Goal: Contribute content: Add original content to the website for others to see

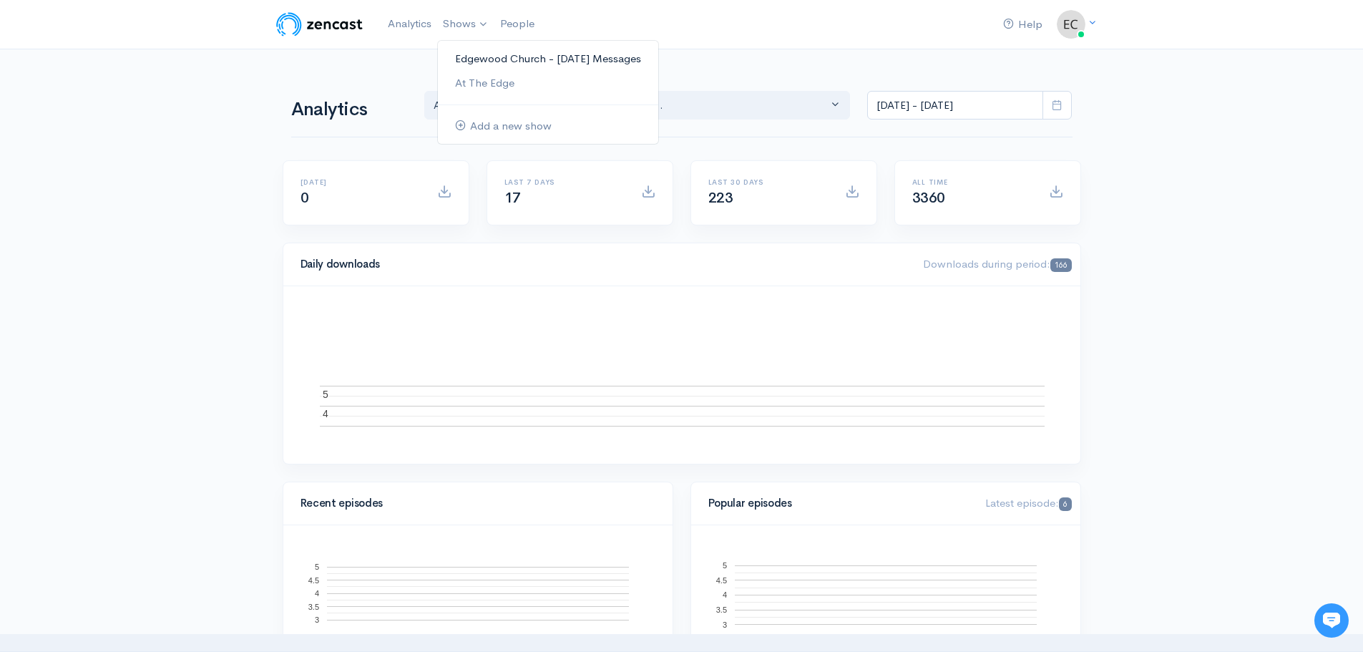
click at [487, 54] on link "Edgewood Church - [DATE] Messages" at bounding box center [548, 59] width 220 height 25
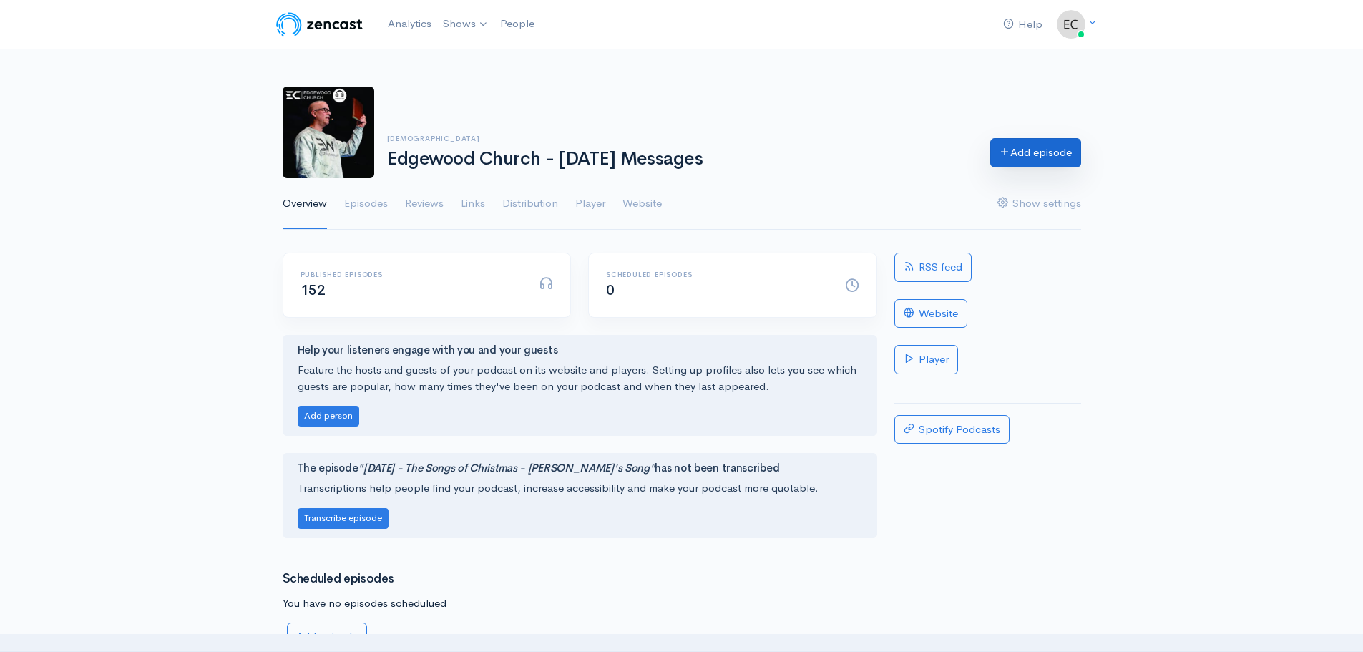
click at [1000, 160] on link "Add episode" at bounding box center [1035, 152] width 91 height 29
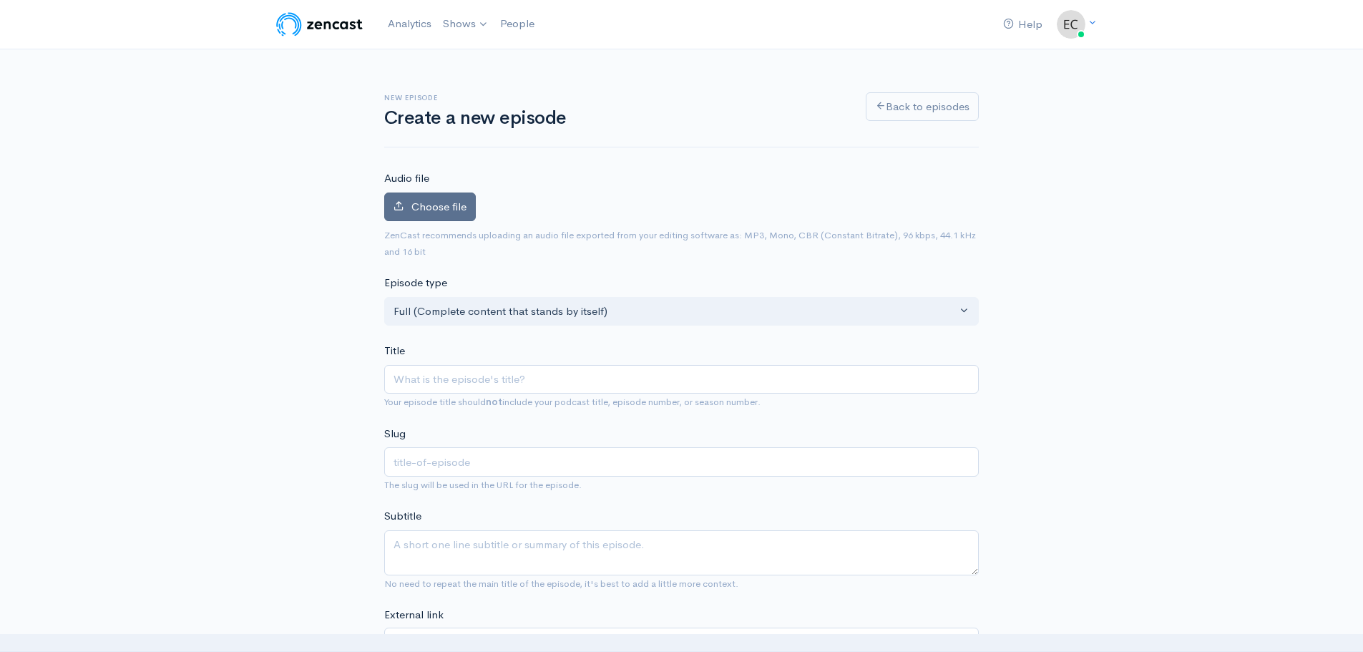
click at [448, 196] on label "Choose file" at bounding box center [430, 206] width 92 height 29
click at [0, 0] on input "Choose file" at bounding box center [0, 0] width 0 height 0
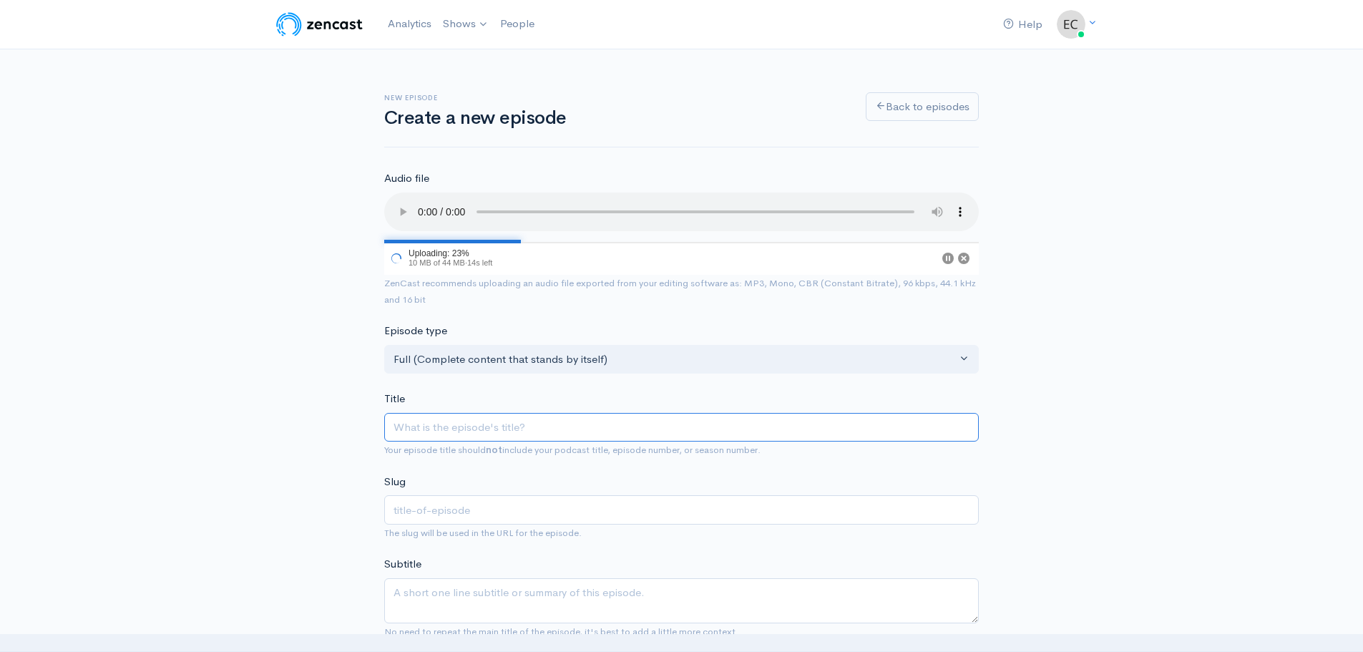
click at [457, 427] on input "Title" at bounding box center [681, 427] width 595 height 29
type input "1"
type input "10"
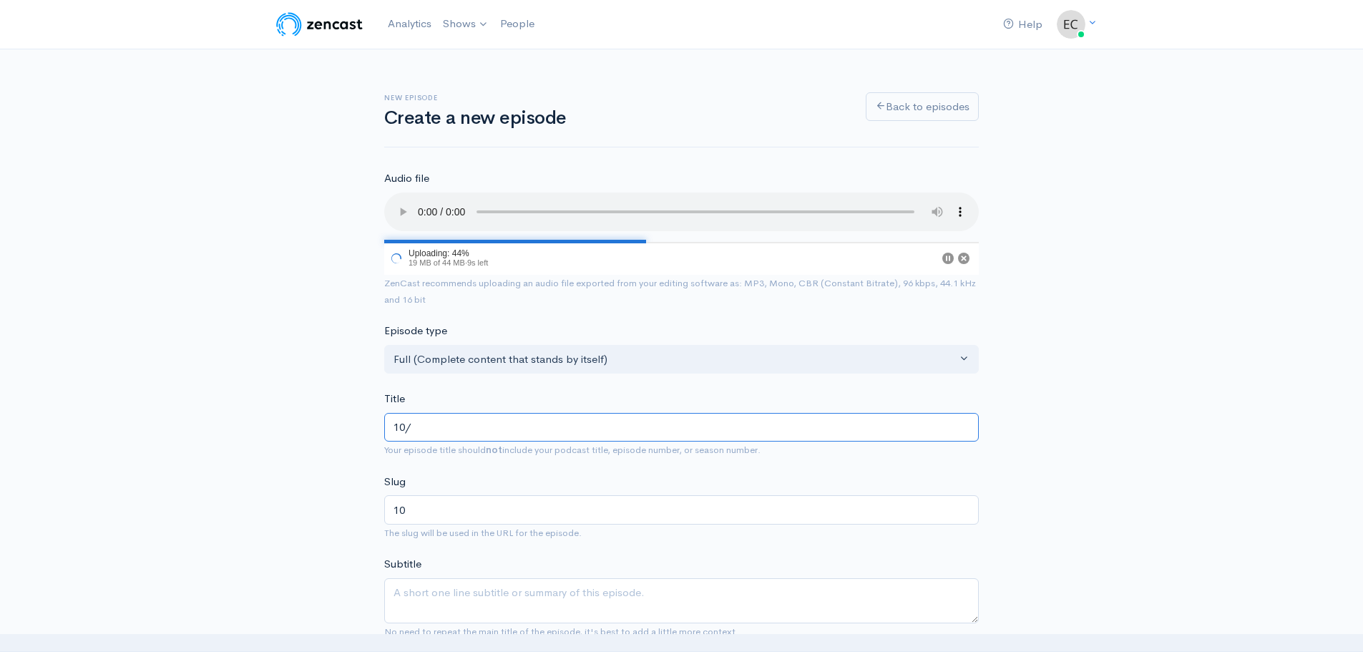
type input "10/2"
type input "102"
type input "10/25"
type input "1025"
type input "10/2"
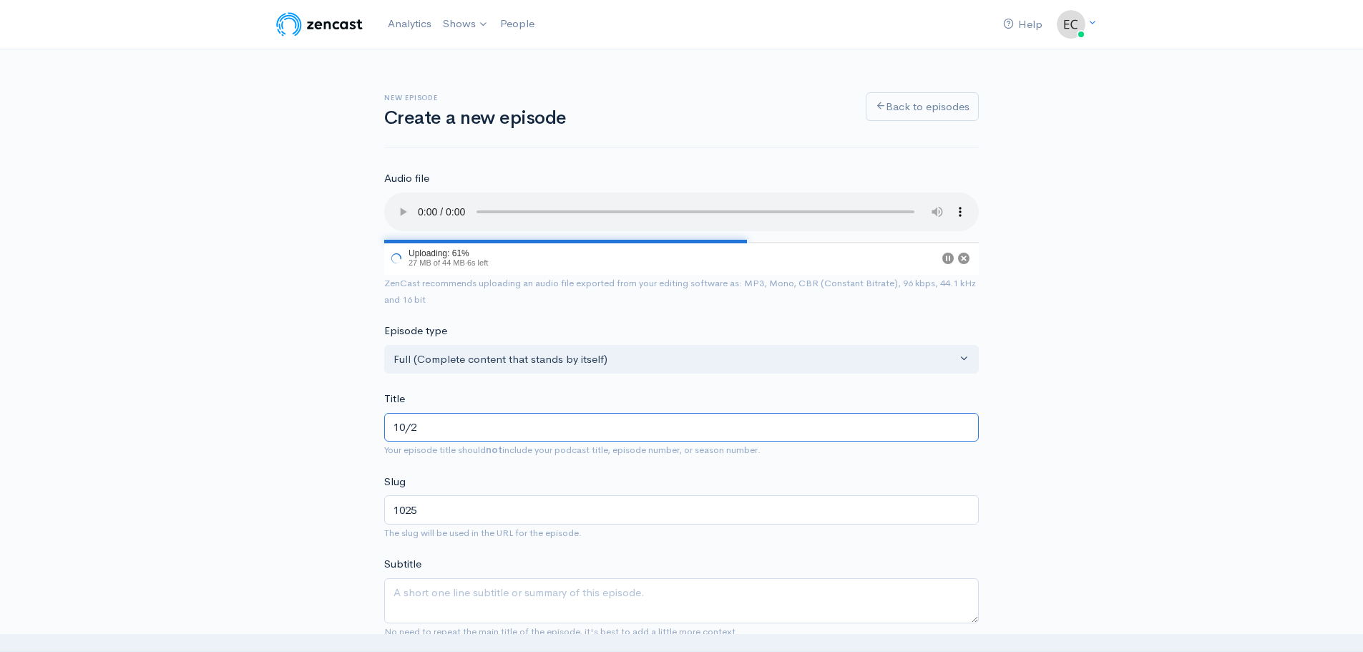
type input "102"
type input "10/"
type input "10"
type input "10/1"
type input "101"
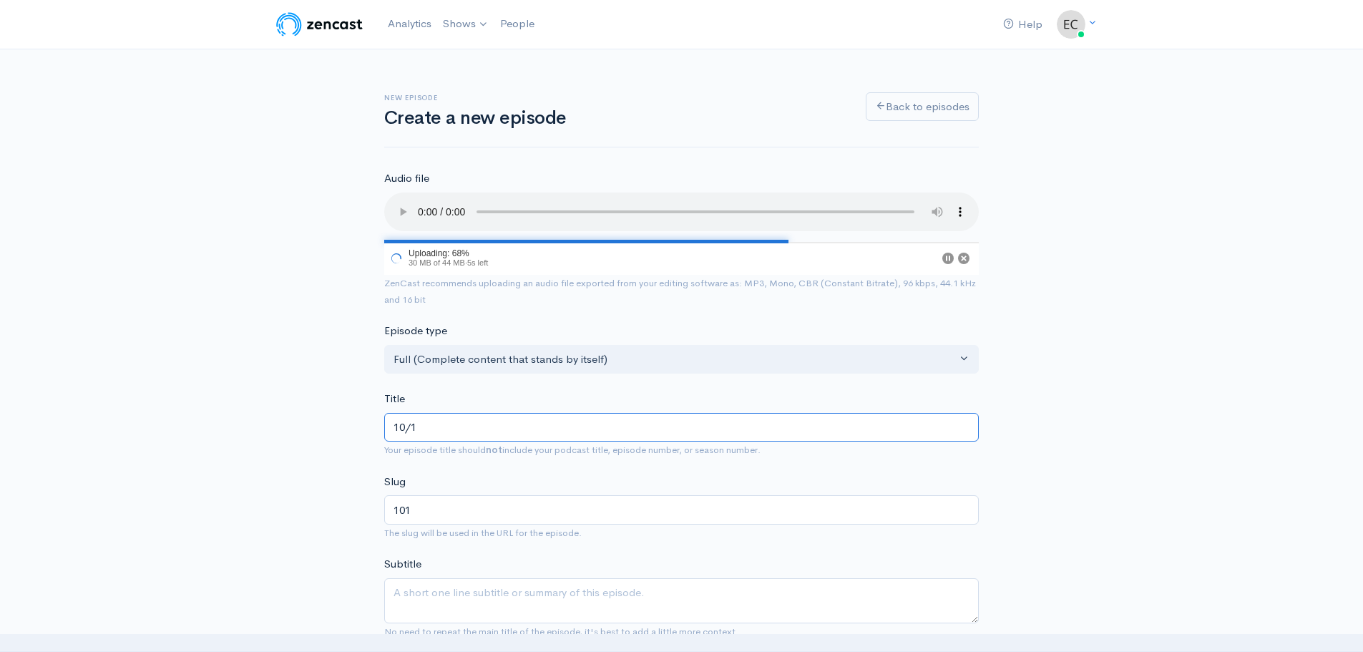
type input "10/12"
type input "1012"
type input "10/12/2"
type input "10122"
type input "[DATE]"
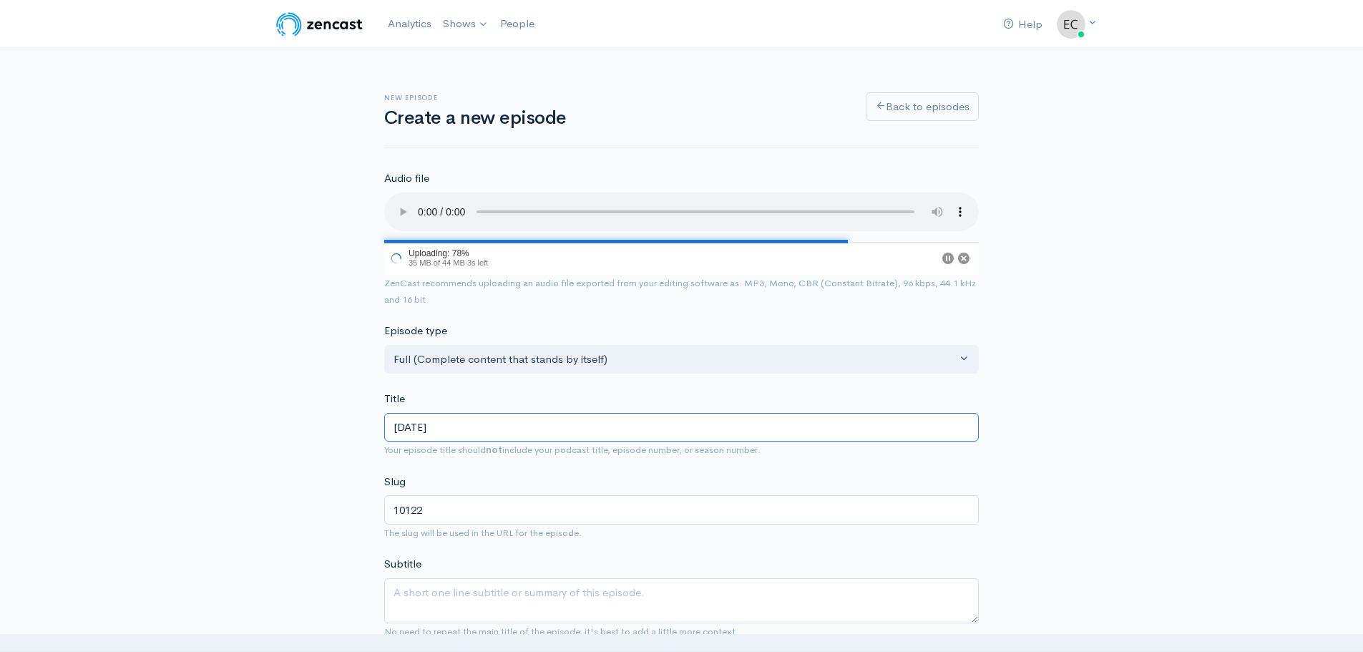
type input "101225"
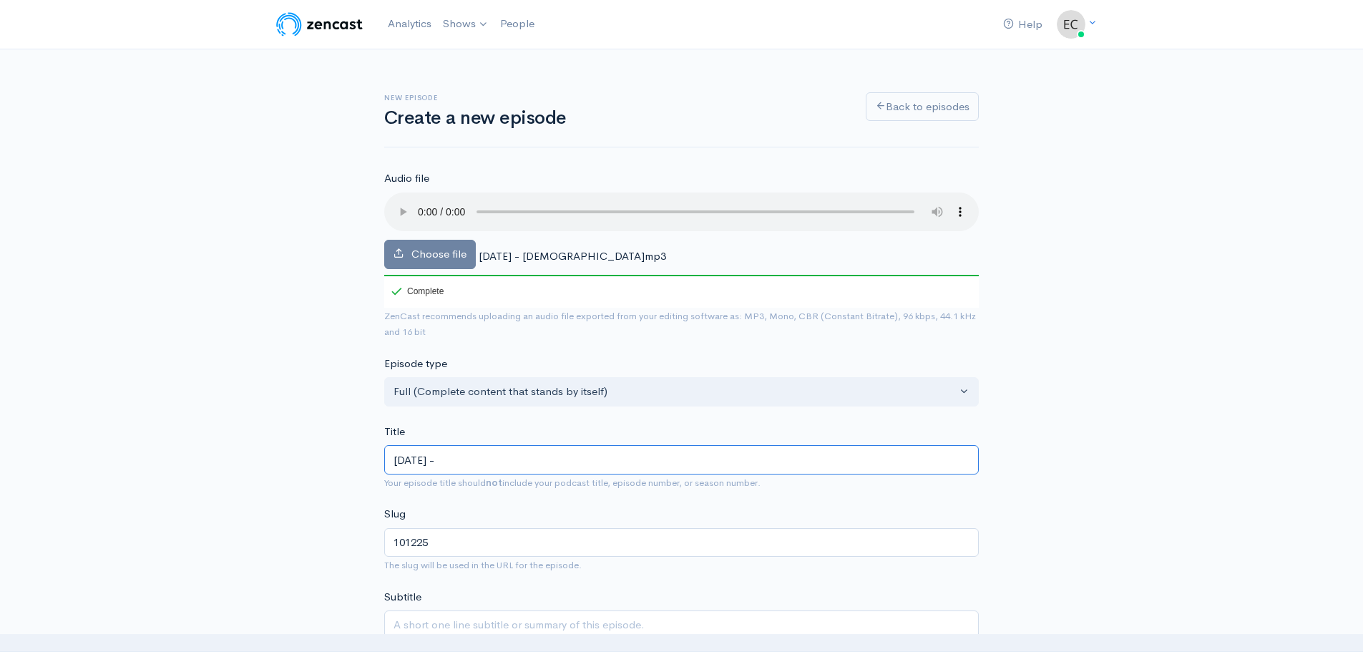
type input "[DATE] - B"
type input "101225-b"
type input "[DATE] - Ba"
type input "101225-ba"
type input "[DATE] - Bap"
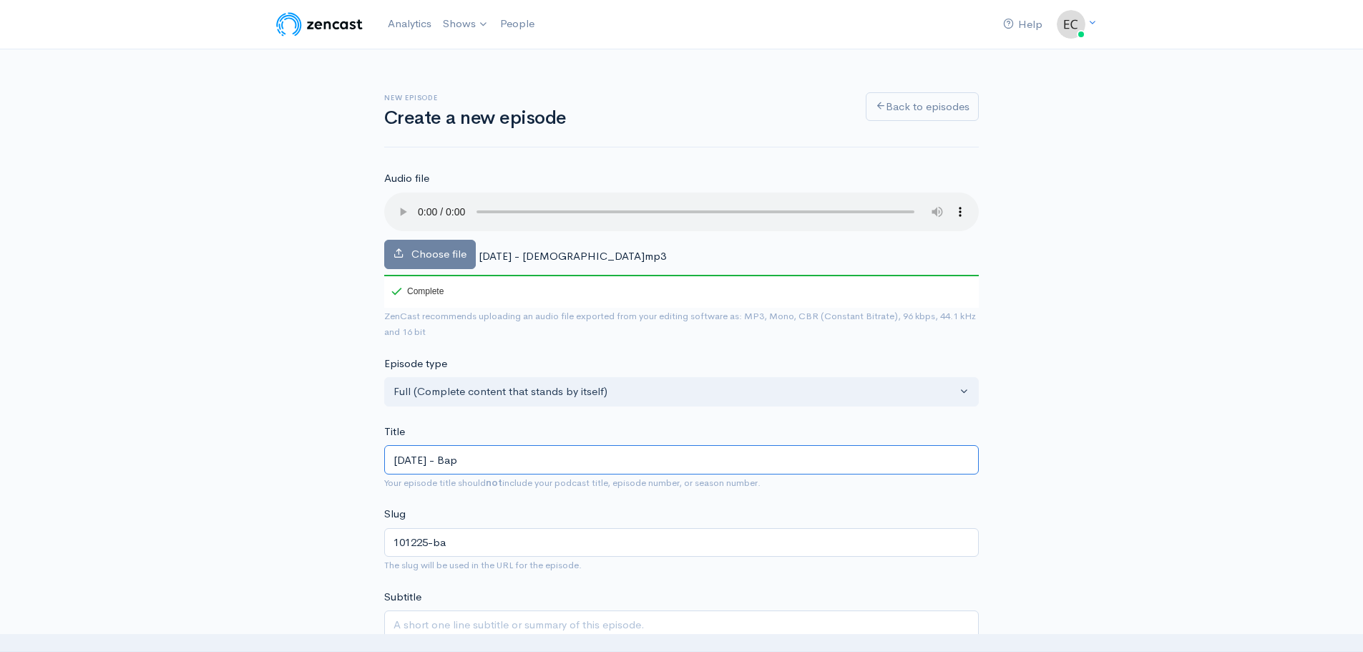
type input "101225-bap"
type input "[DATE] - Bapti"
type input "101225-bapti"
type input "[DATE] - Baptis"
type input "101225-baptis"
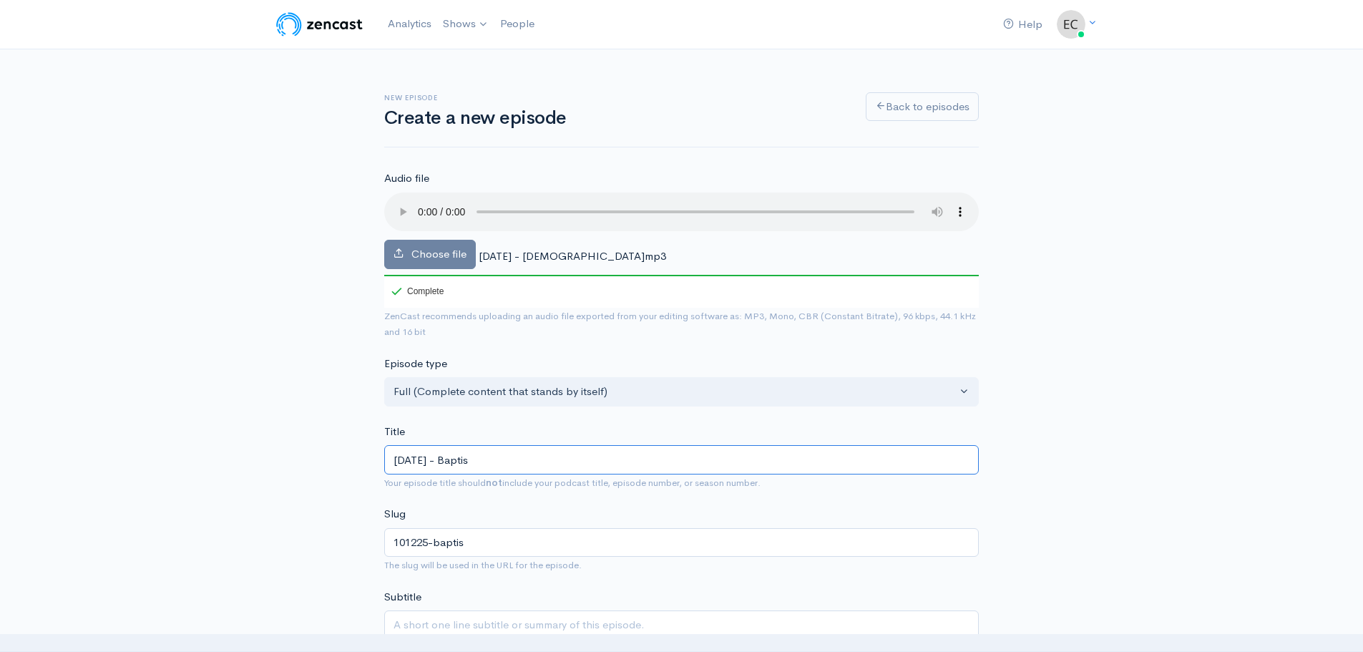
type input "[DATE] - [DEMOGRAPHIC_DATA]"
type input "101225-[DEMOGRAPHIC_DATA]"
type input "[DATE] - Baptism M"
type input "101225-baptism-m"
type input "[DATE] - [DEMOGRAPHIC_DATA] Me"
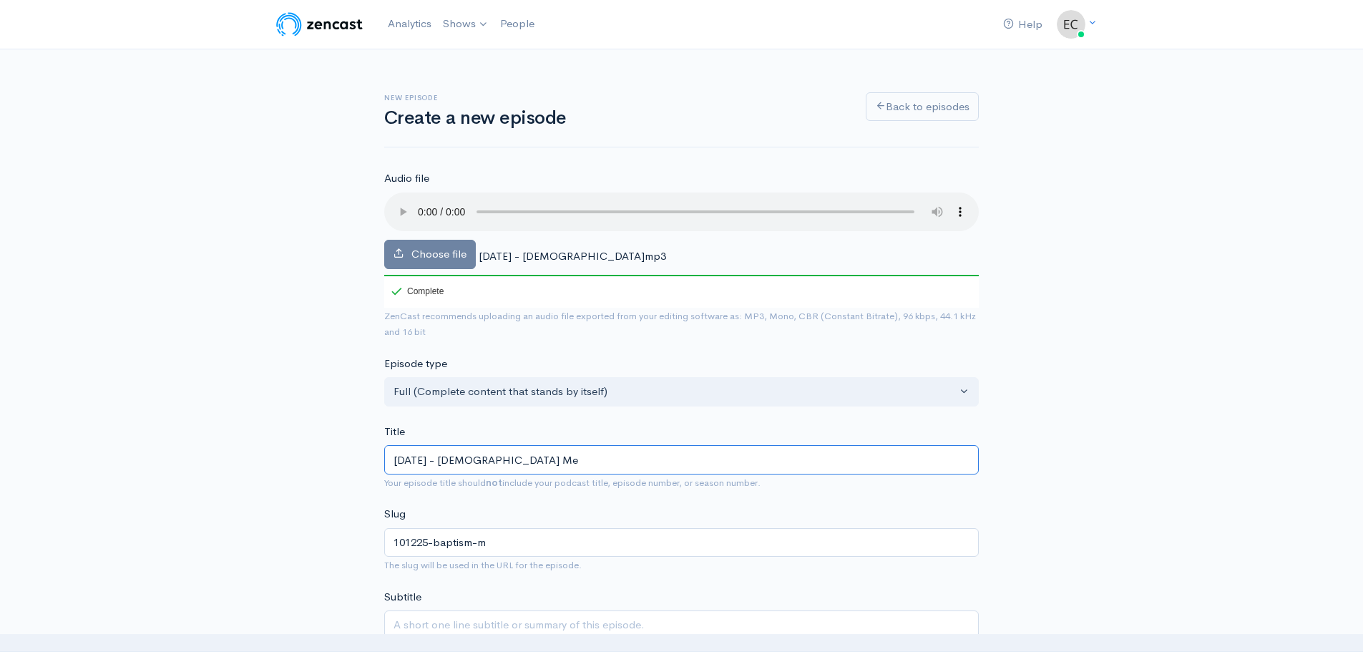
type input "101225-baptism-me"
type input "[DATE] - Baptism Mem"
type input "101225-baptism-mem"
type input "[DATE] - Baptism Membe"
type input "101225-baptism-membe"
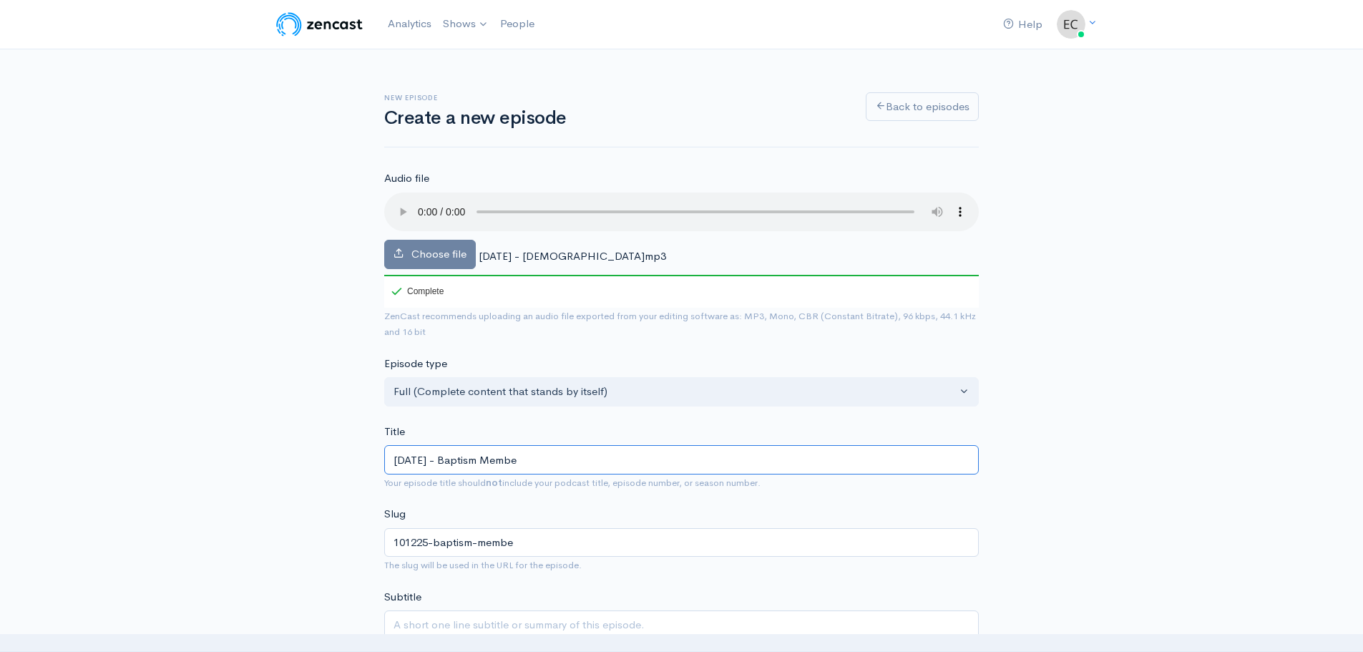
type input "[DATE] - Baptism Member"
type input "101225-baptism-member"
type input "[DATE] - Baptism Membersh"
type input "101225-baptism-membersh"
type input "[DATE] - Baptism Members"
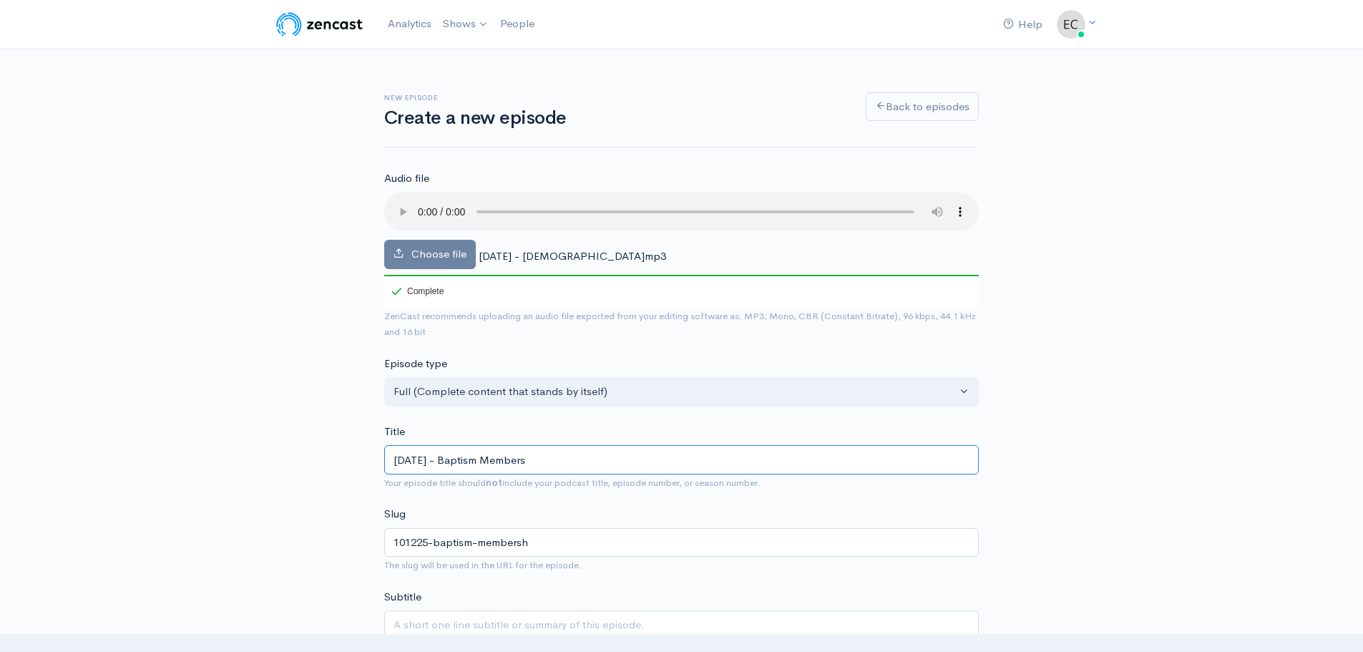
type input "101225-baptism-members"
type input "[DATE] - Baptism Member"
type input "101225-baptism-member"
type input "[DATE] - Baptism Membe"
type input "101225-baptism-membe"
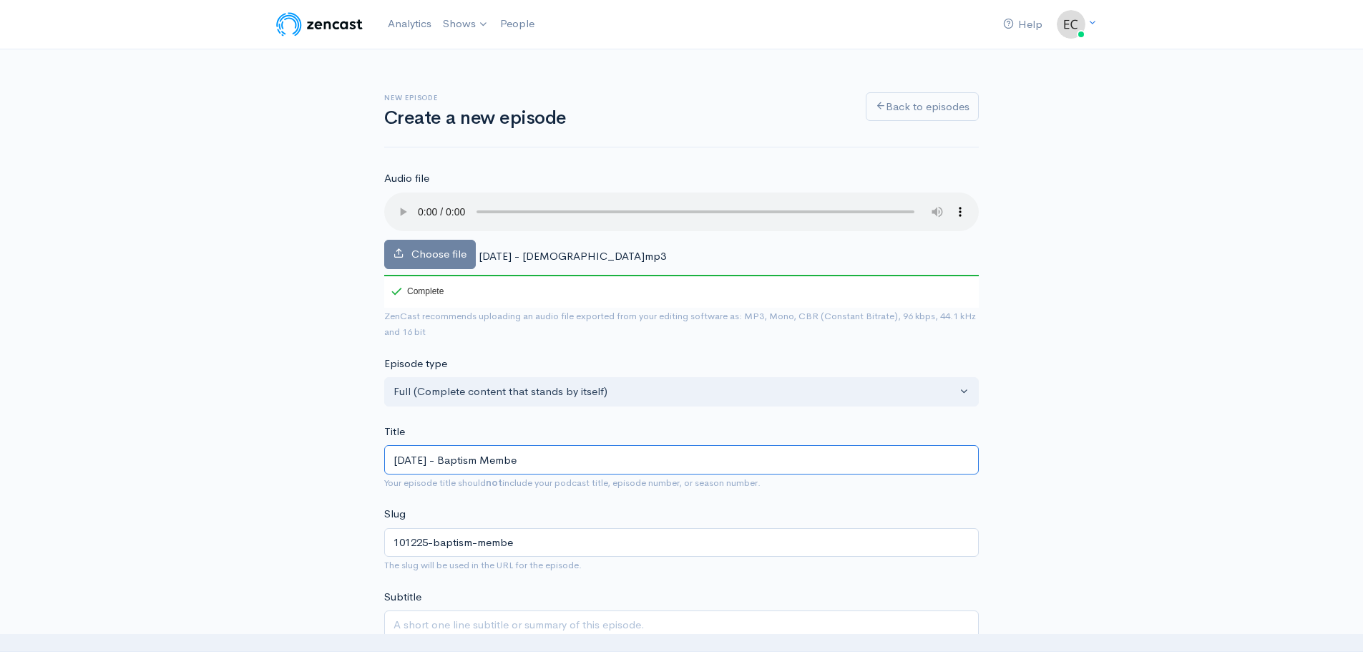
type input "[DATE] - Baptism Memb"
type input "101225-baptism-memb"
type input "[DATE] - Baptism Mem"
type input "101225-baptism-mem"
type input "[DATE] - [DEMOGRAPHIC_DATA] Me"
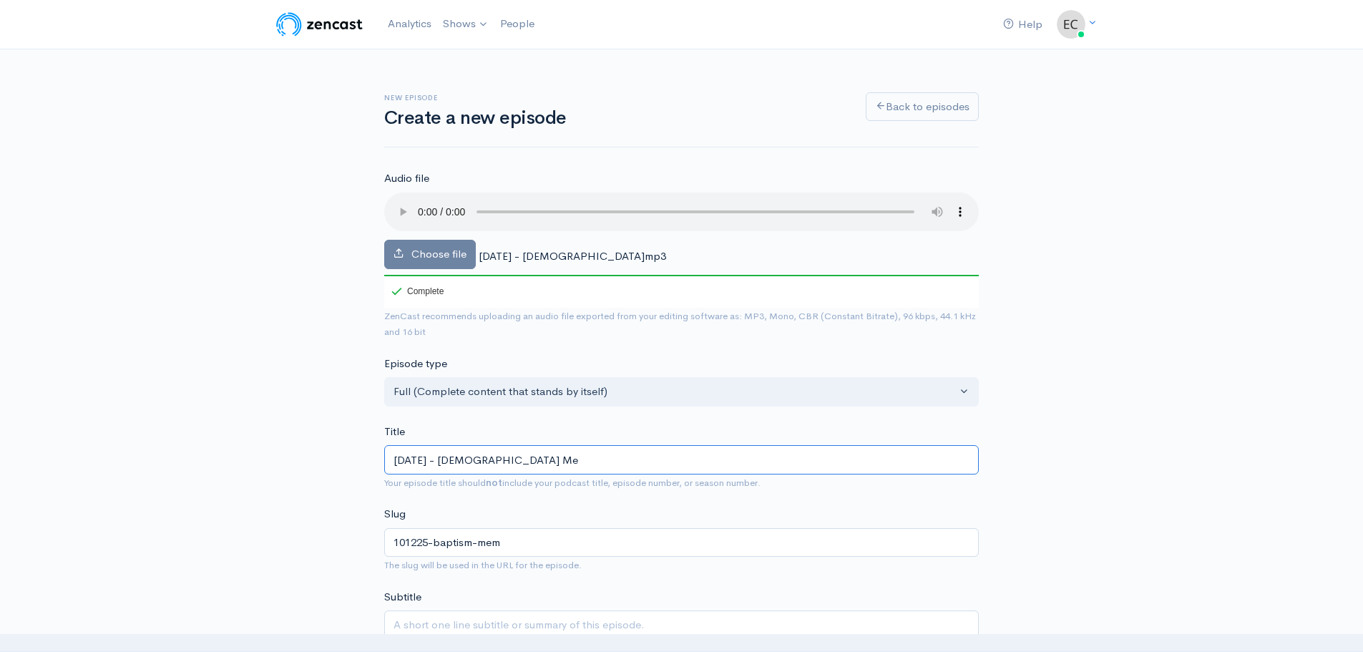
type input "101225-baptism-me"
type input "[DATE] - Baptism M"
type input "101225-baptism-m"
type input "[DATE] - [DEMOGRAPHIC_DATA]"
type input "101225-[DEMOGRAPHIC_DATA]"
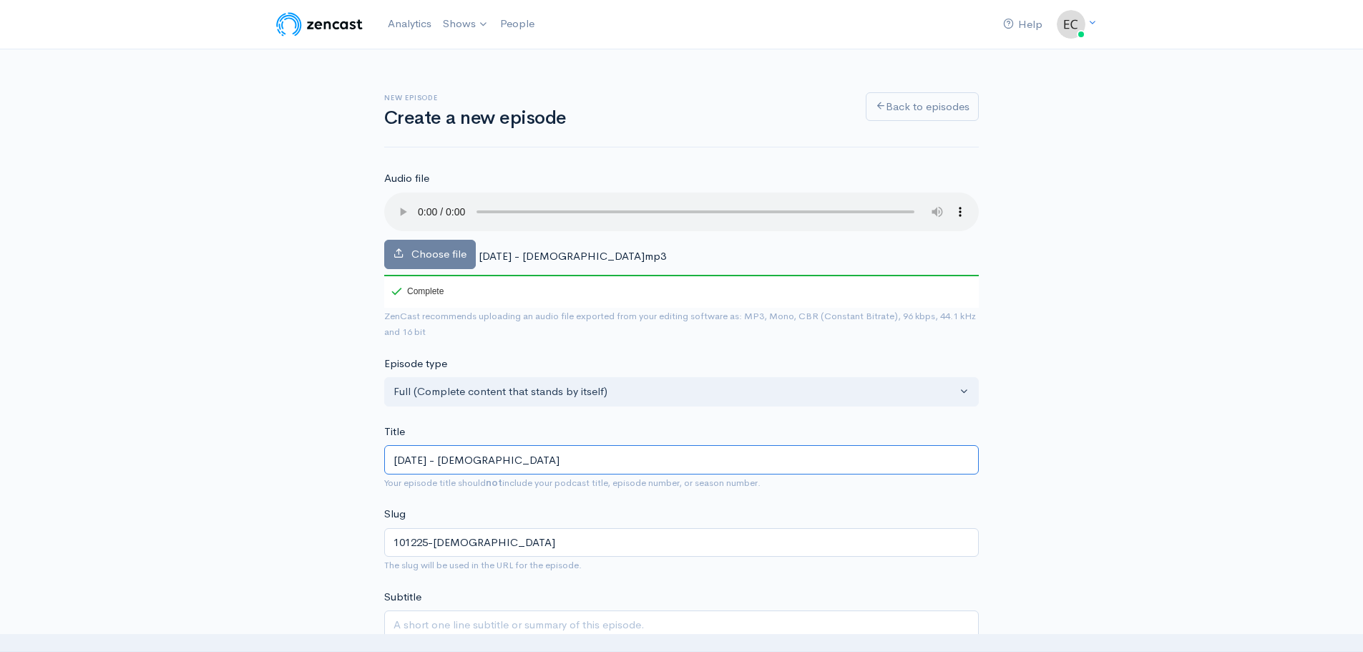
type input "[DATE] - Baptism M"
type input "101225-baptism-m"
type input "[DATE] - [DEMOGRAPHIC_DATA] Me"
type input "101225-baptism-me"
type input "[DATE] - Baptism Mes"
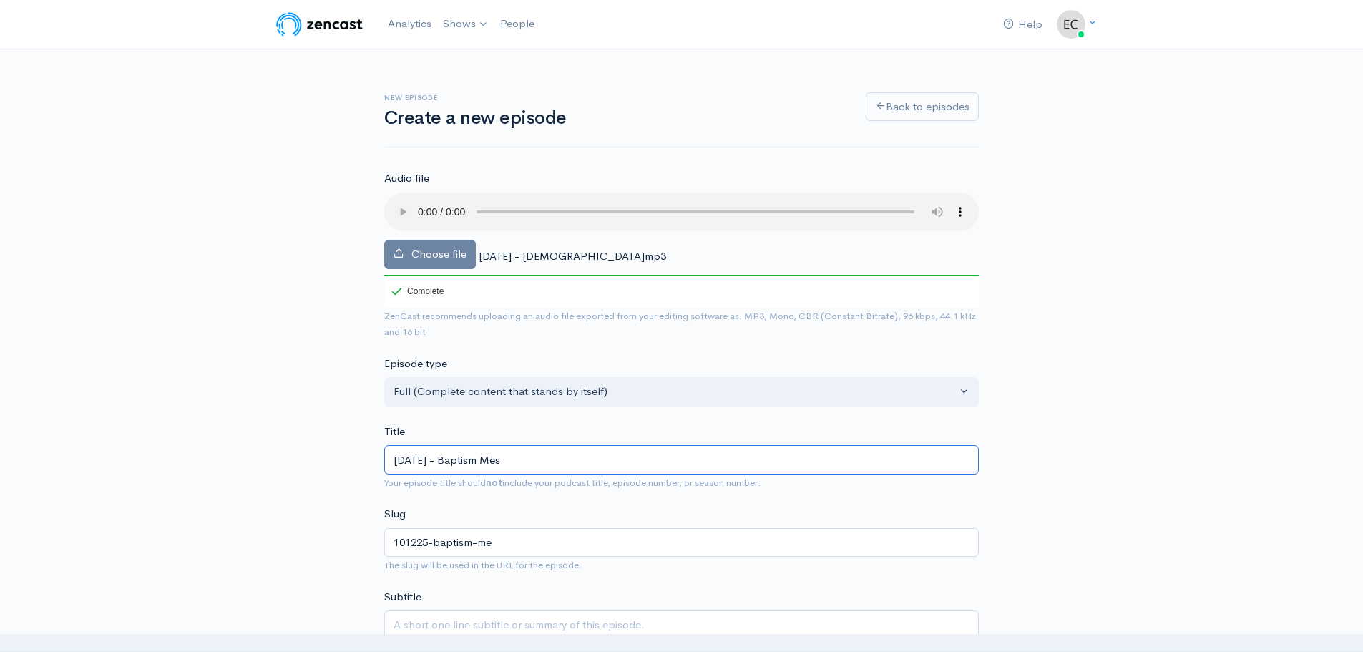
type input "101225-baptism-mes"
type input "[DATE] - Baptism Mess"
type input "101225-baptism-mess"
type input "[DATE] - Baptism Messag"
type input "101225-baptism-messag"
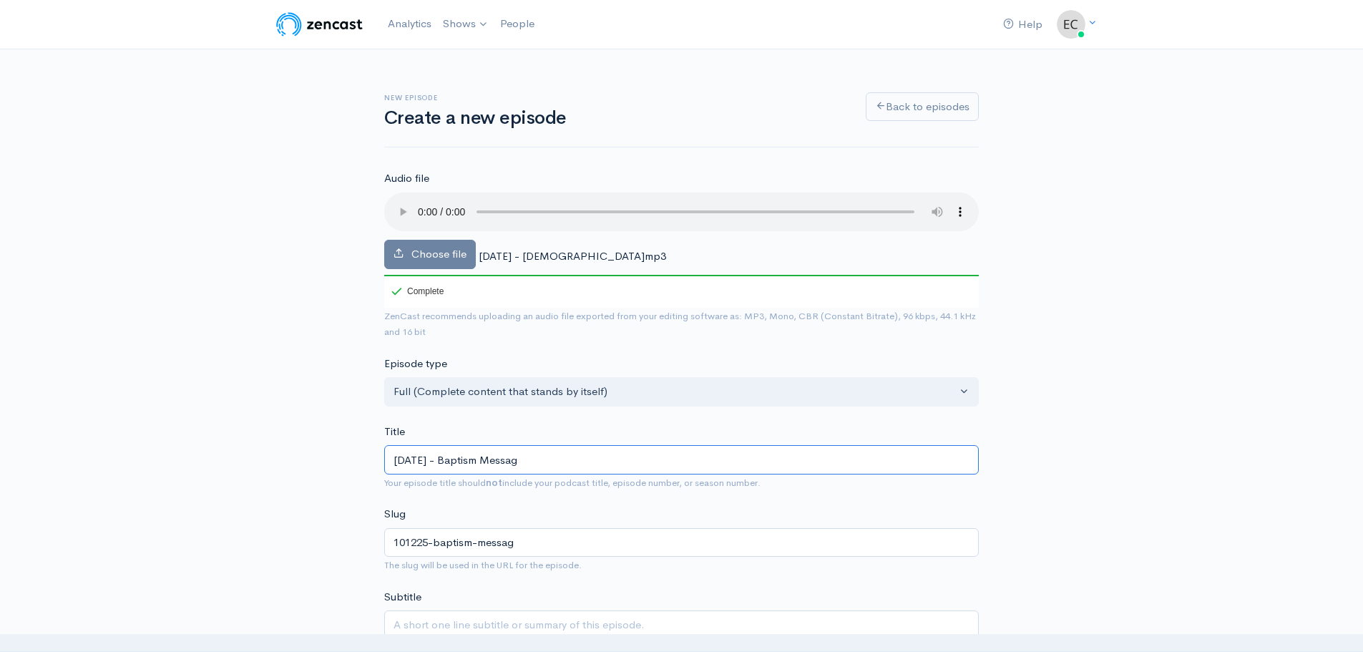
type input "[DATE] - Baptism Message"
type input "101225-baptism-message"
type input "[DATE] - Baptism Message - P"
type input "101225-baptism-message-p"
type input "[DATE] - Baptism Message - Pa"
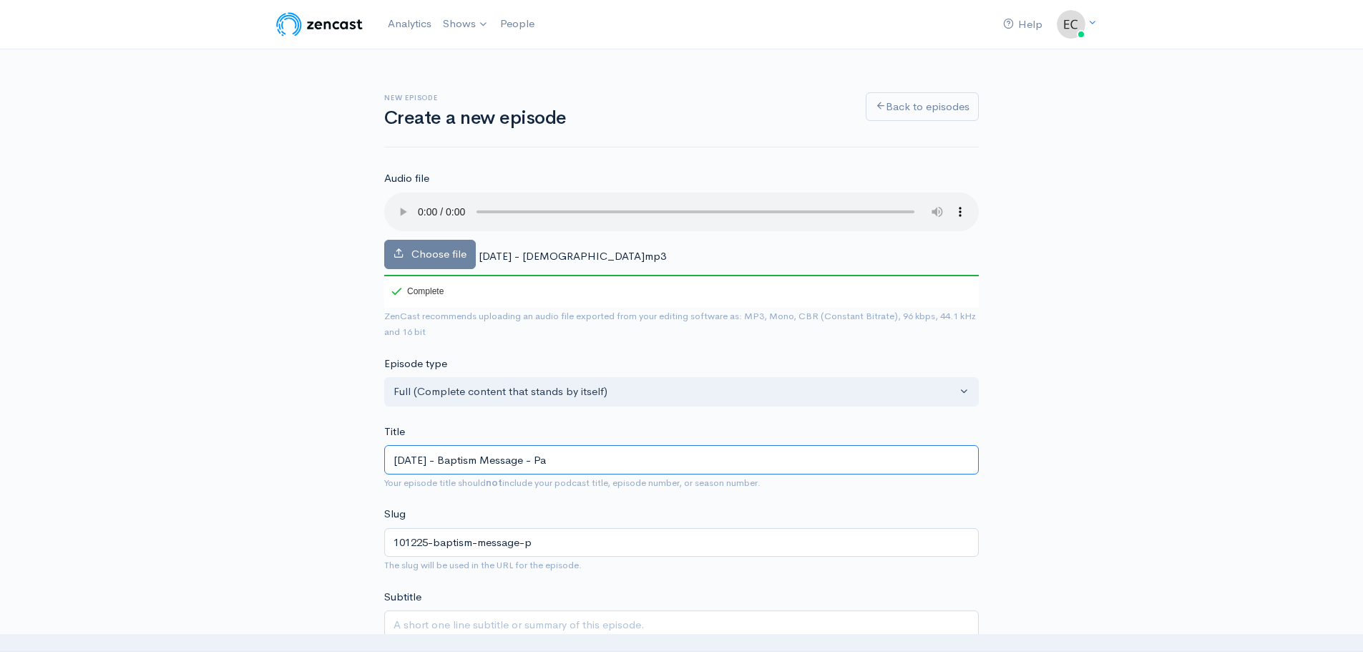
type input "101225-baptism-message-pa"
type input "[DATE] - Baptism Message - Pas"
type input "101225-baptism-message-pas"
type input "[DATE] - Baptism Message - Past"
type input "101225-baptism-message-past"
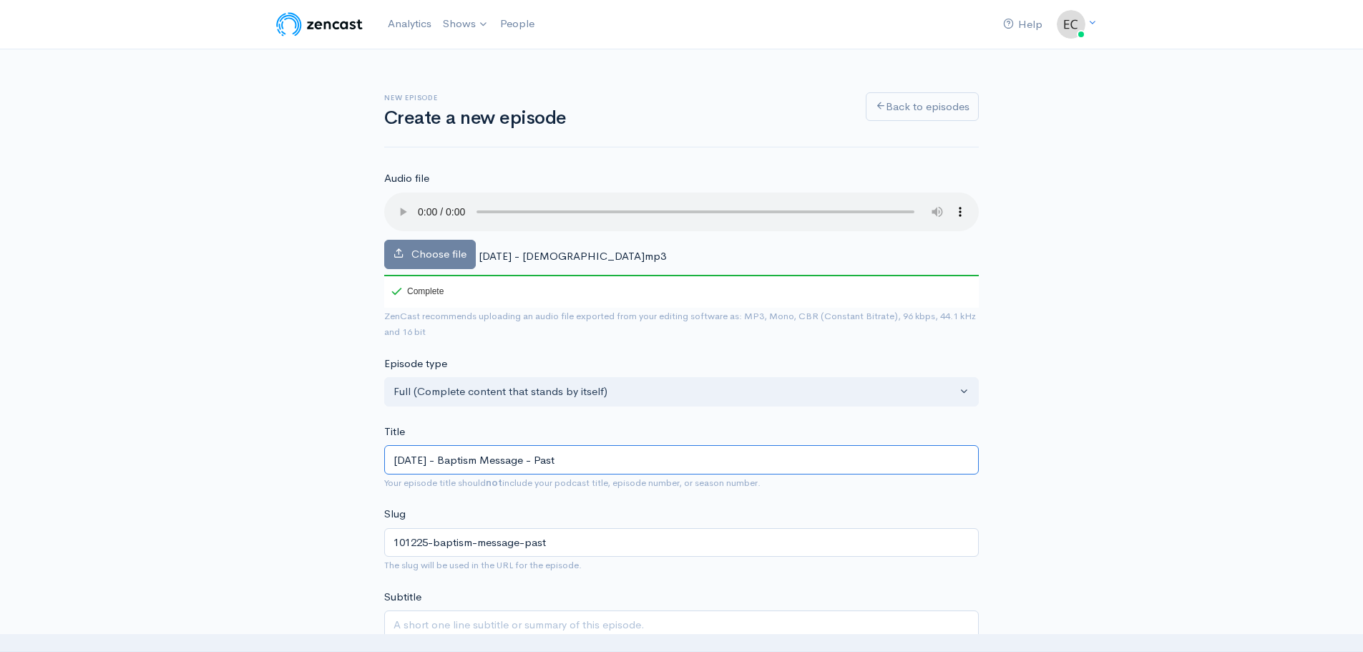
type input "[DATE] - Baptism Message - Pasto"
type input "101225-baptism-message-pasto"
type input "[DATE] - Baptism Message - Pastor"
type input "101225-baptism-message-[DEMOGRAPHIC_DATA]"
type input "[DATE] - Baptism Message - Pastor M"
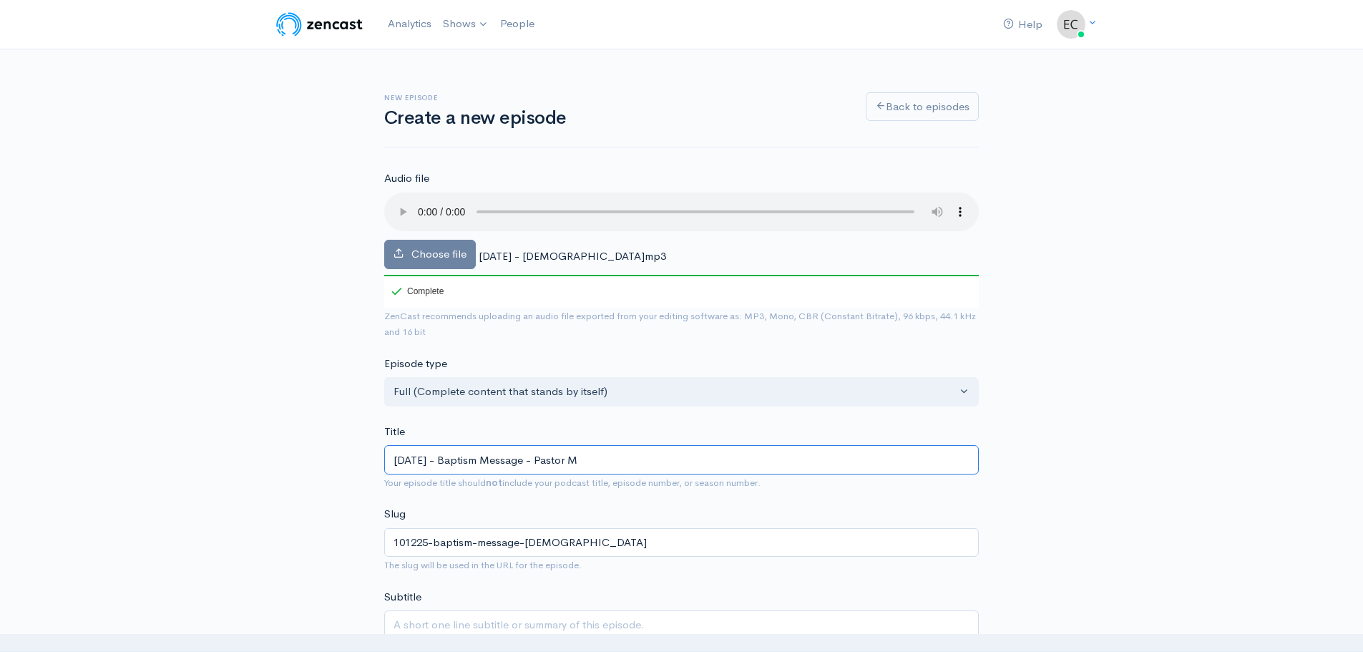
type input "101225-baptism-message-pastor-m"
type input "[DATE] - Baptism Message - Pastor [PERSON_NAME]"
type input "101225-baptism-message-pastor-mi"
type input "[DATE] - Baptism Message - Pastor Mik"
type input "101225-baptism-message-pastor-mik"
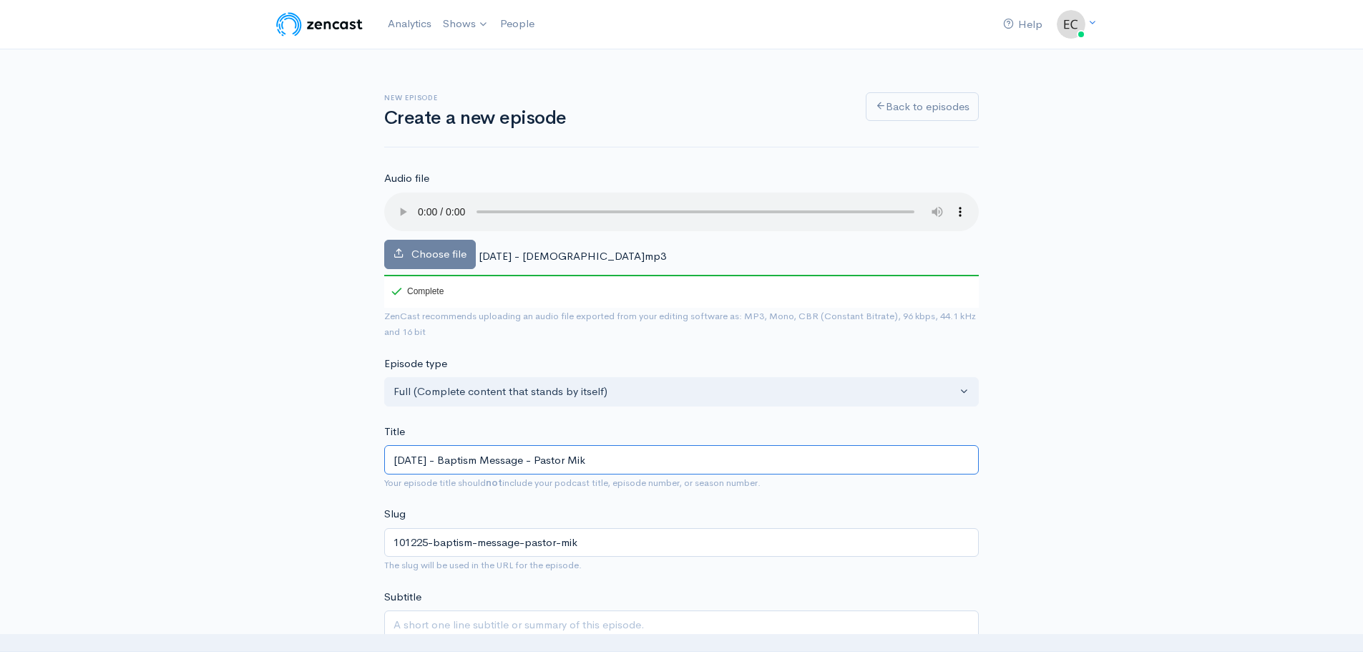
type input "[DATE] - Baptism Message - [PERSON_NAME]"
type input "101225-baptism-message-pastor-[PERSON_NAME]"
type input "[DATE] - Baptism Message - [PERSON_NAME]"
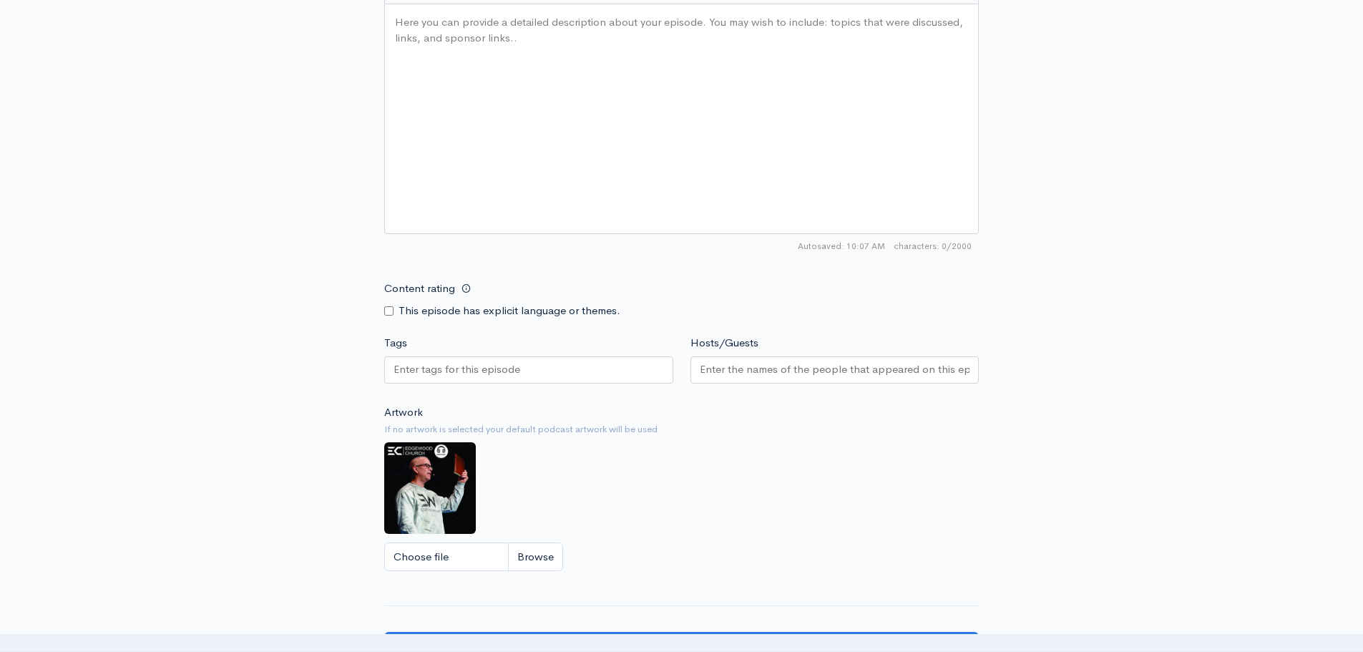
scroll to position [1145, 0]
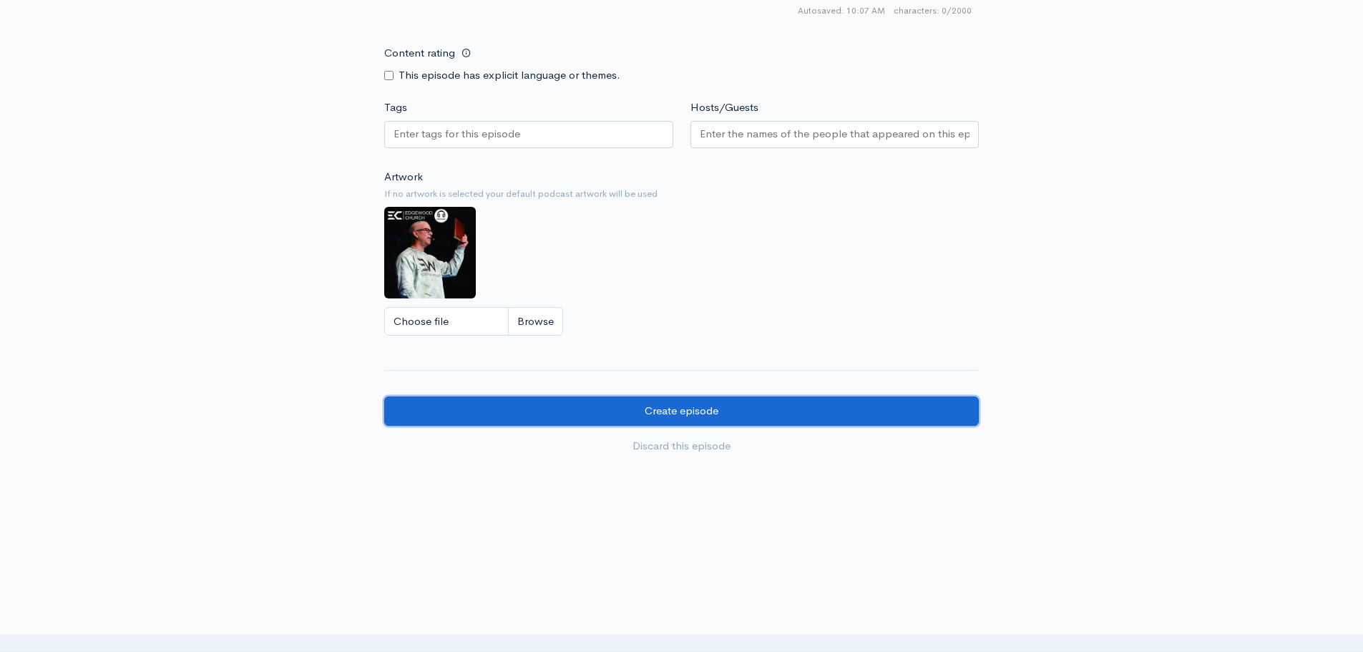
click at [583, 404] on input "Create episode" at bounding box center [681, 410] width 595 height 29
